Goal: Communication & Community: Answer question/provide support

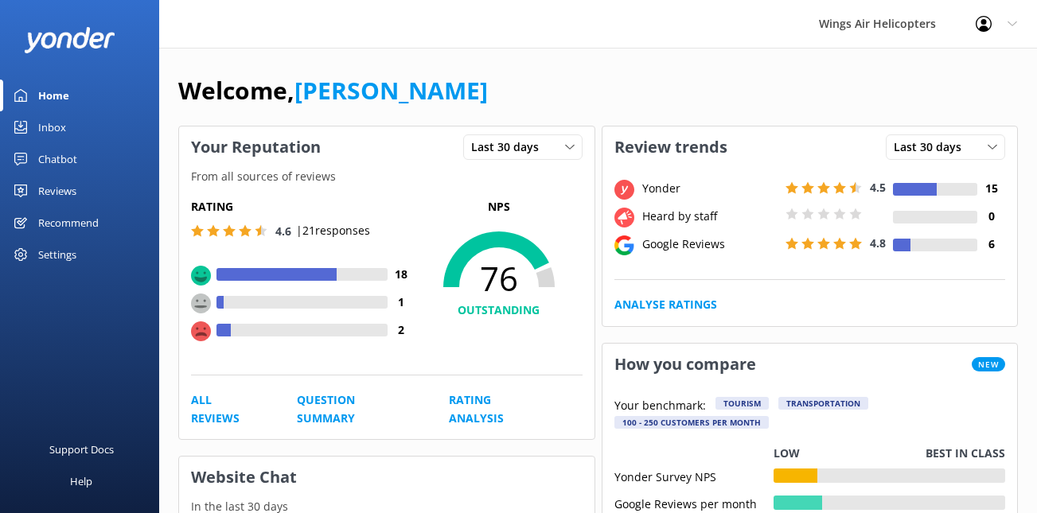
click at [72, 193] on div "Reviews" at bounding box center [57, 191] width 38 height 32
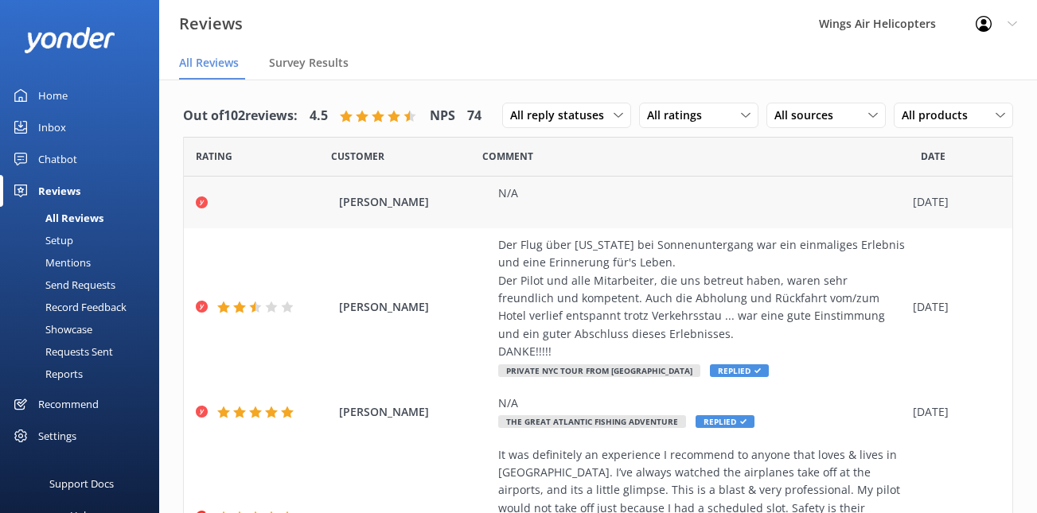
click at [625, 208] on div "N/A" at bounding box center [701, 203] width 407 height 36
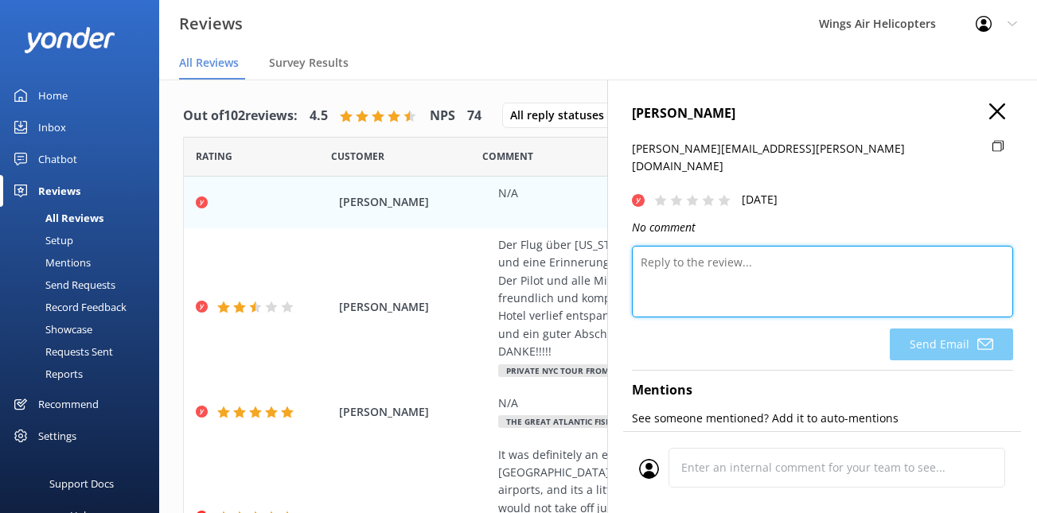
click at [759, 257] on textarea at bounding box center [822, 282] width 381 height 72
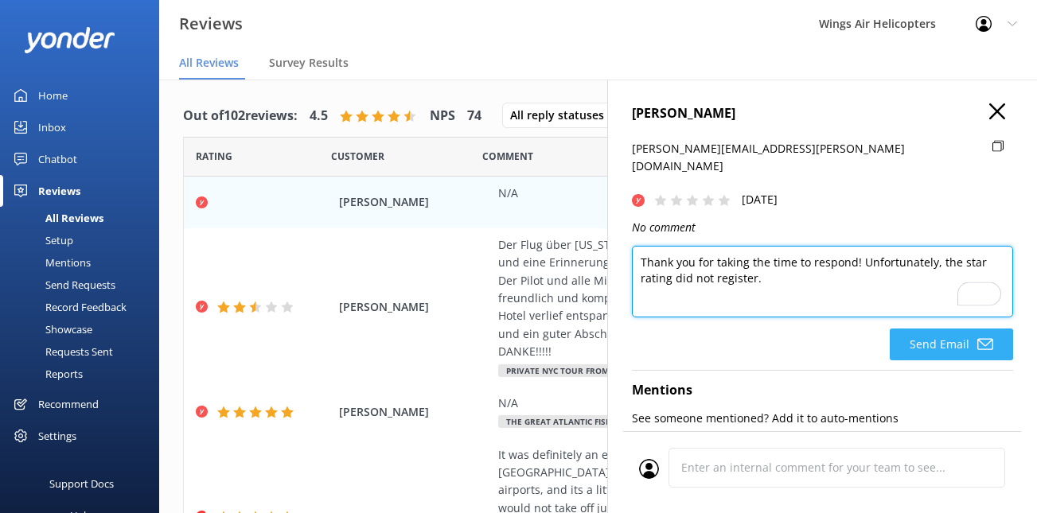
type textarea "Thank you for taking the time to respond! Unfortunately, the star rating did no…"
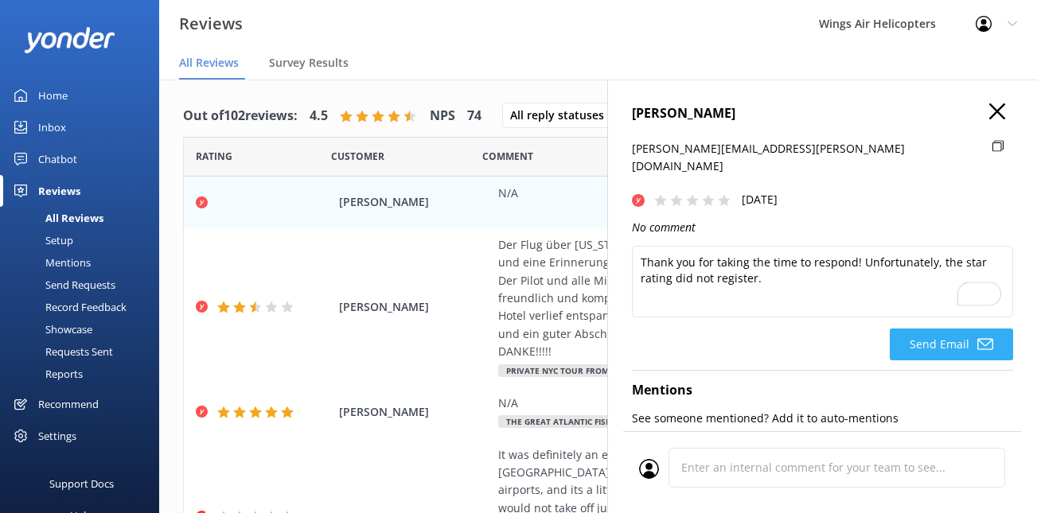
click at [941, 329] on button "Send Email" at bounding box center [951, 345] width 123 height 32
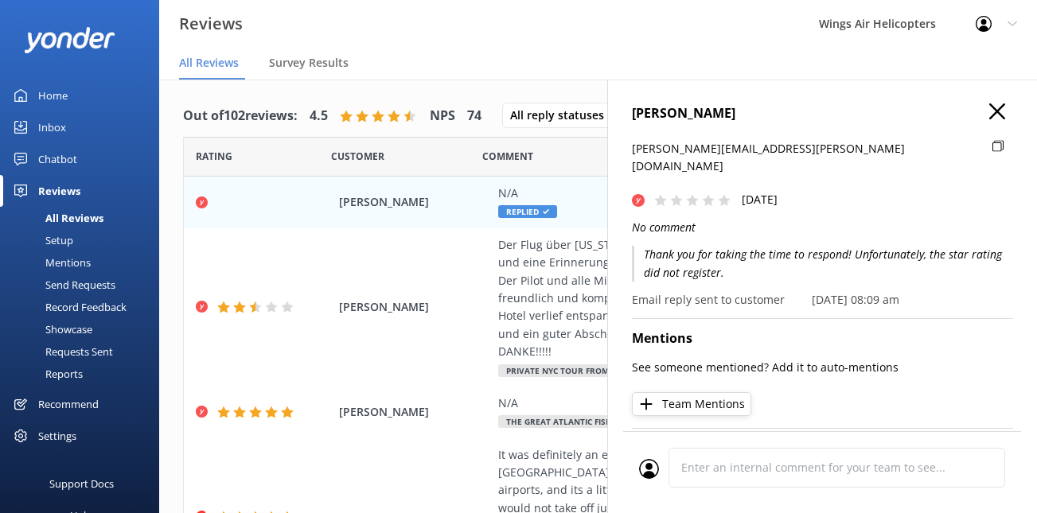
click at [997, 106] on icon "button" at bounding box center [997, 111] width 16 height 16
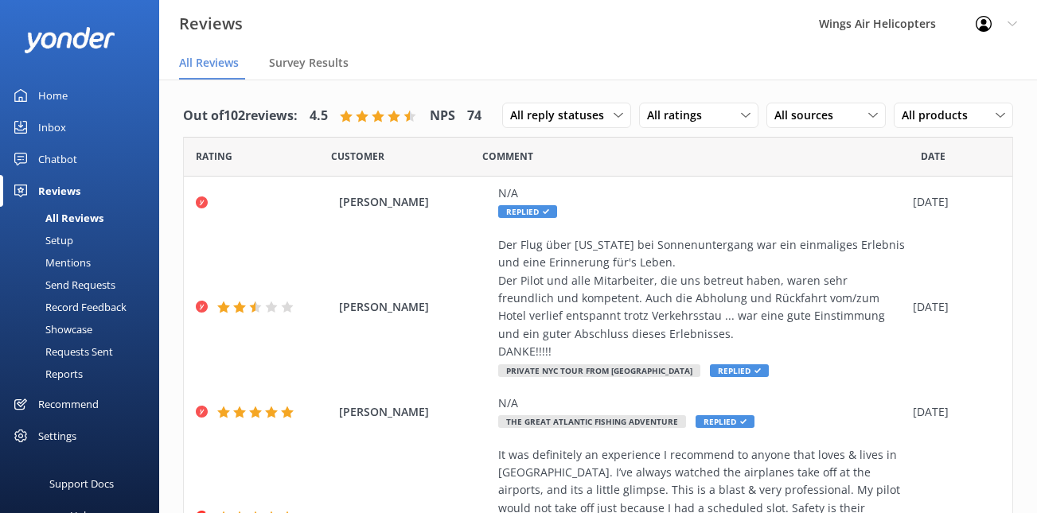
click at [93, 353] on div "Requests Sent" at bounding box center [61, 352] width 103 height 22
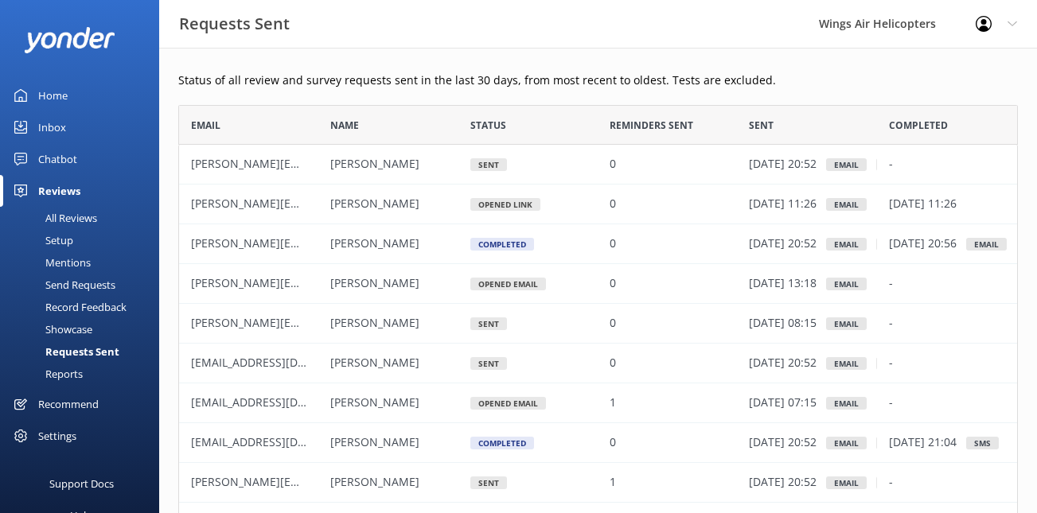
scroll to position [439, 840]
